Goal: Check status: Check status

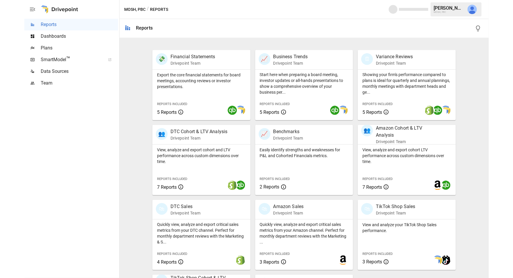
scroll to position [176, 0]
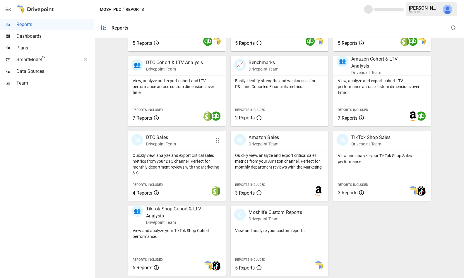
click at [201, 164] on p "Quickly view, analyze and export critical sales metrics from your DTC channel. …" at bounding box center [177, 164] width 89 height 23
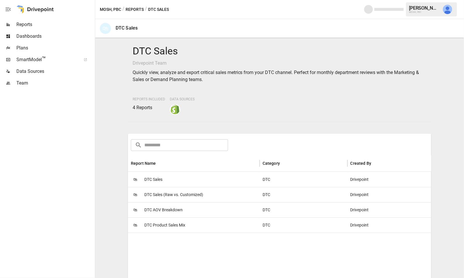
click at [158, 225] on span "DTC Product Sales Mix" at bounding box center [164, 225] width 41 height 15
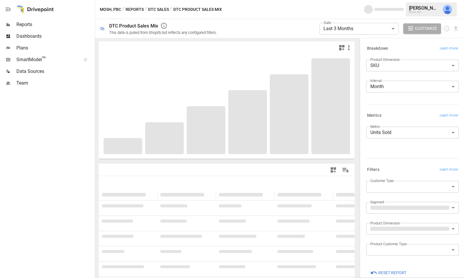
click at [369, 0] on body "**********" at bounding box center [232, 0] width 464 height 0
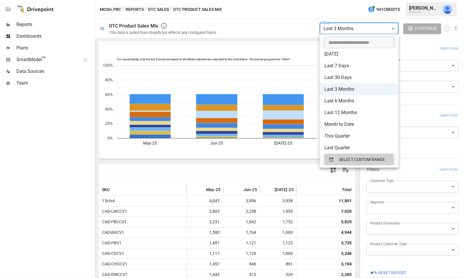
click at [355, 112] on li "Last 12 Months" at bounding box center [359, 113] width 79 height 12
type input "**********"
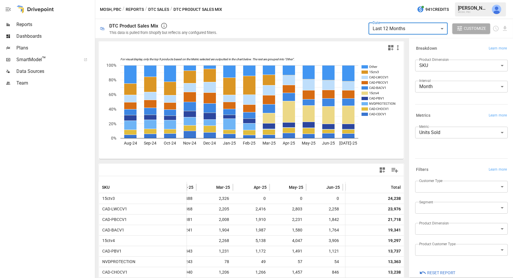
scroll to position [0, 281]
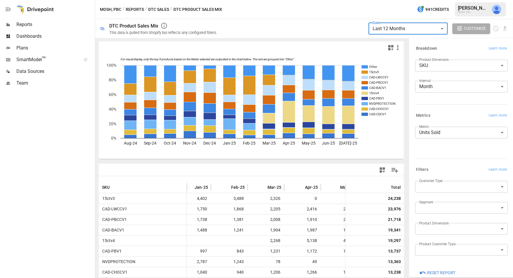
scroll to position [1, 190]
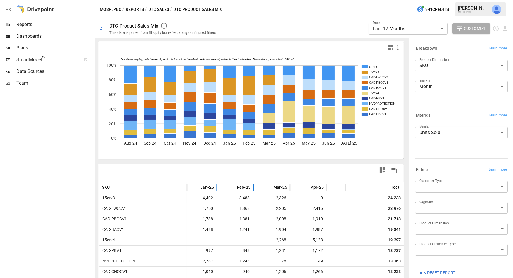
click at [248, 187] on span "Feb-25" at bounding box center [243, 188] width 13 height 6
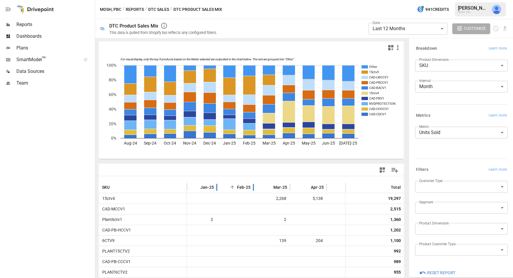
click at [247, 186] on span "Feb-25" at bounding box center [243, 188] width 13 height 6
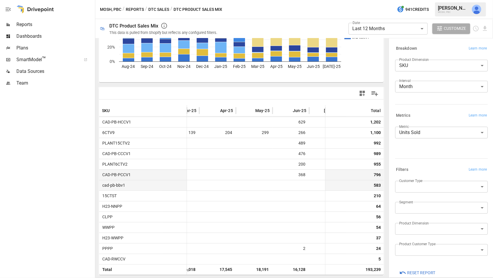
scroll to position [284, 301]
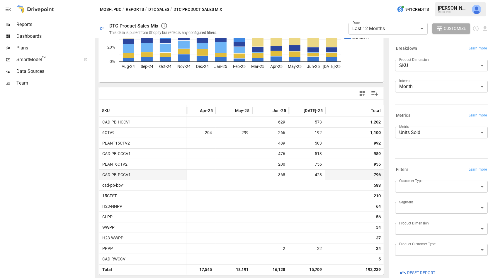
click at [319, 110] on span "[DATE]-25" at bounding box center [313, 111] width 19 height 6
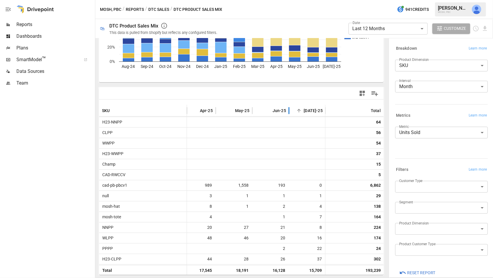
click at [319, 110] on span "[DATE]-25" at bounding box center [313, 111] width 19 height 6
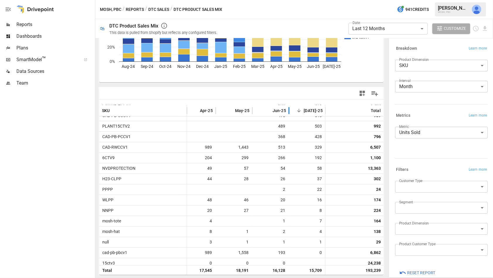
scroll to position [97, 301]
